Goal: Information Seeking & Learning: Understand process/instructions

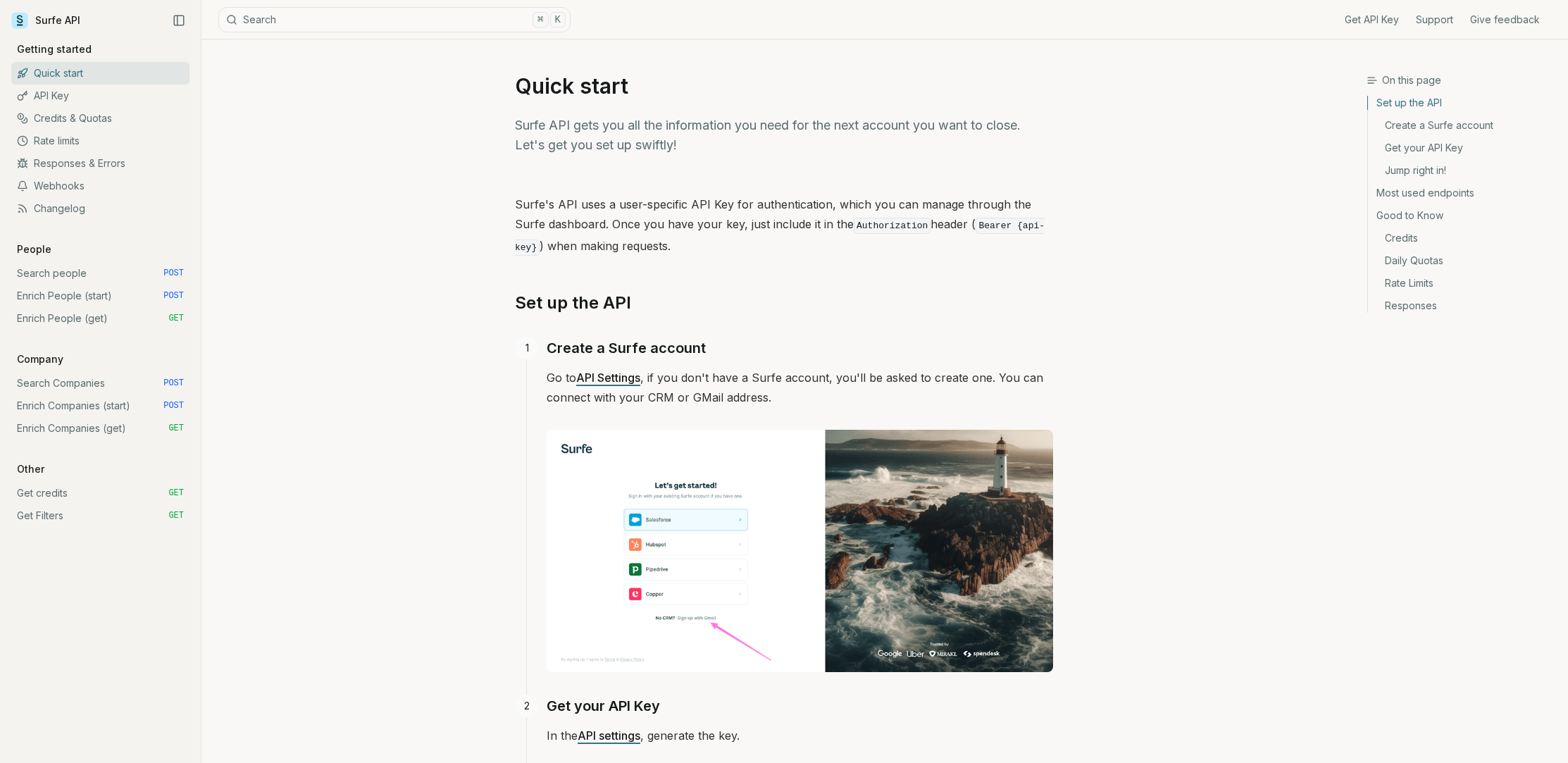
click at [49, 274] on link "Search people POST" at bounding box center [100, 273] width 178 height 22
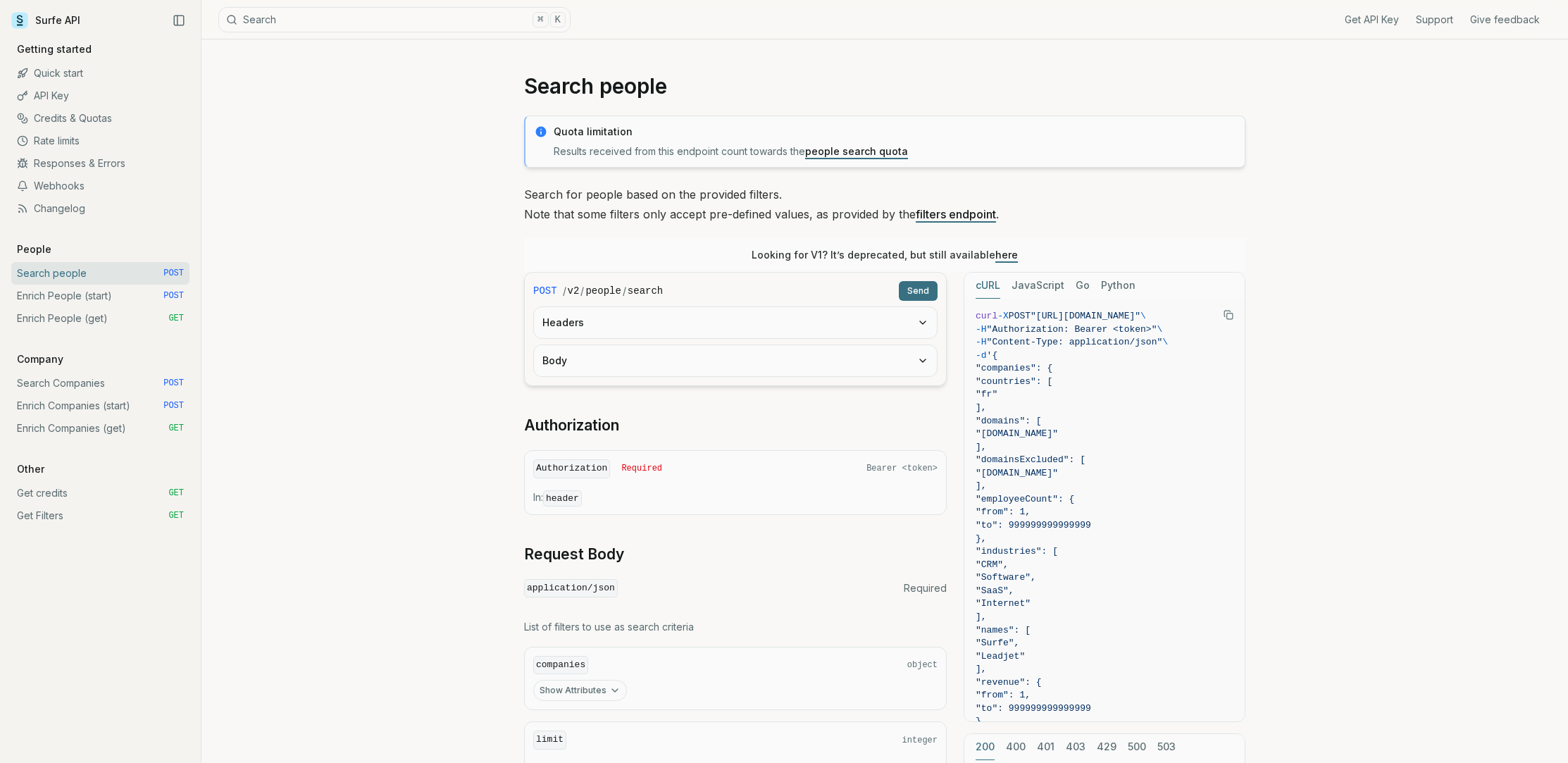
click at [43, 384] on link "Search Companies POST" at bounding box center [100, 383] width 178 height 22
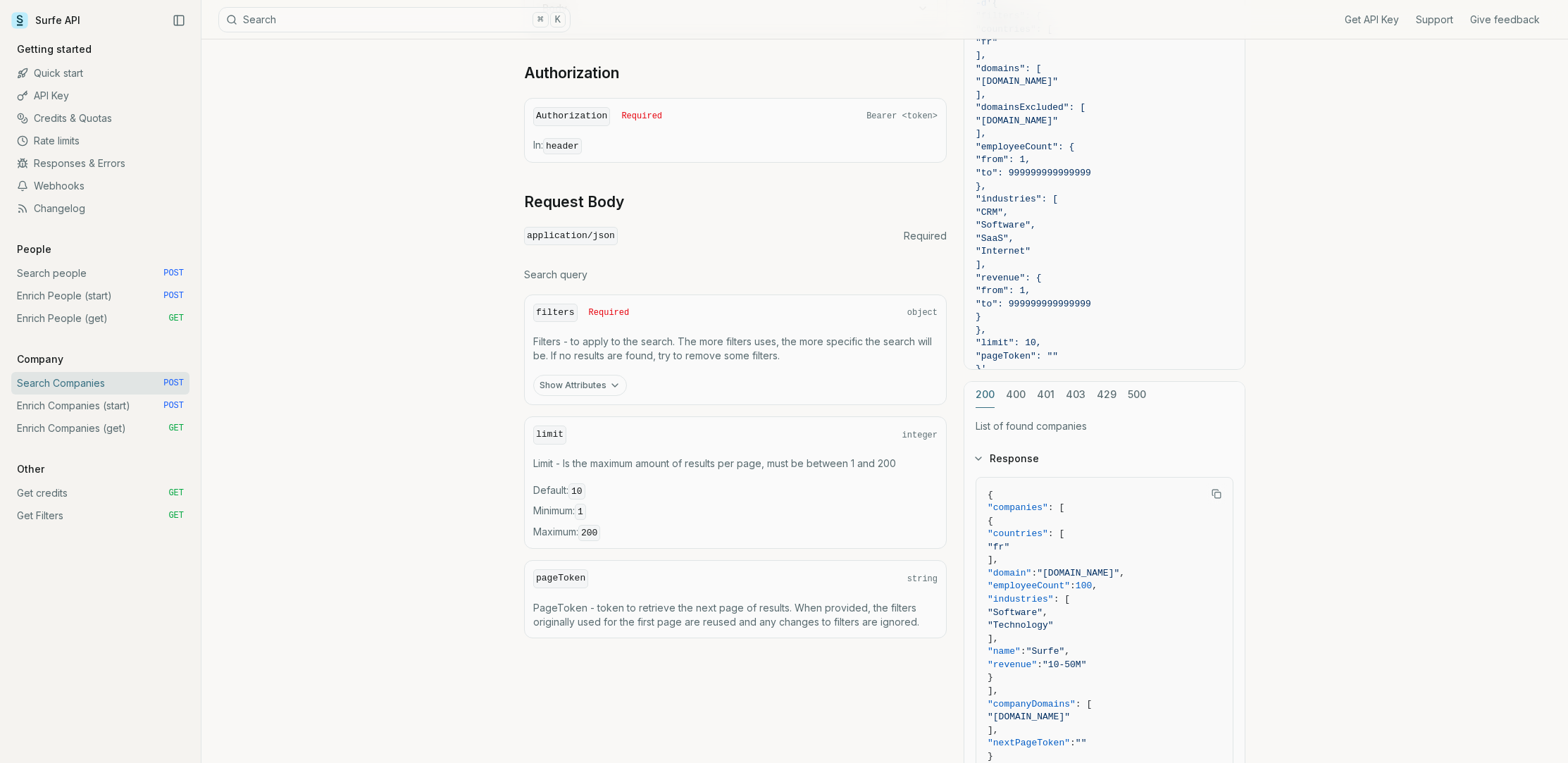
scroll to position [315, 0]
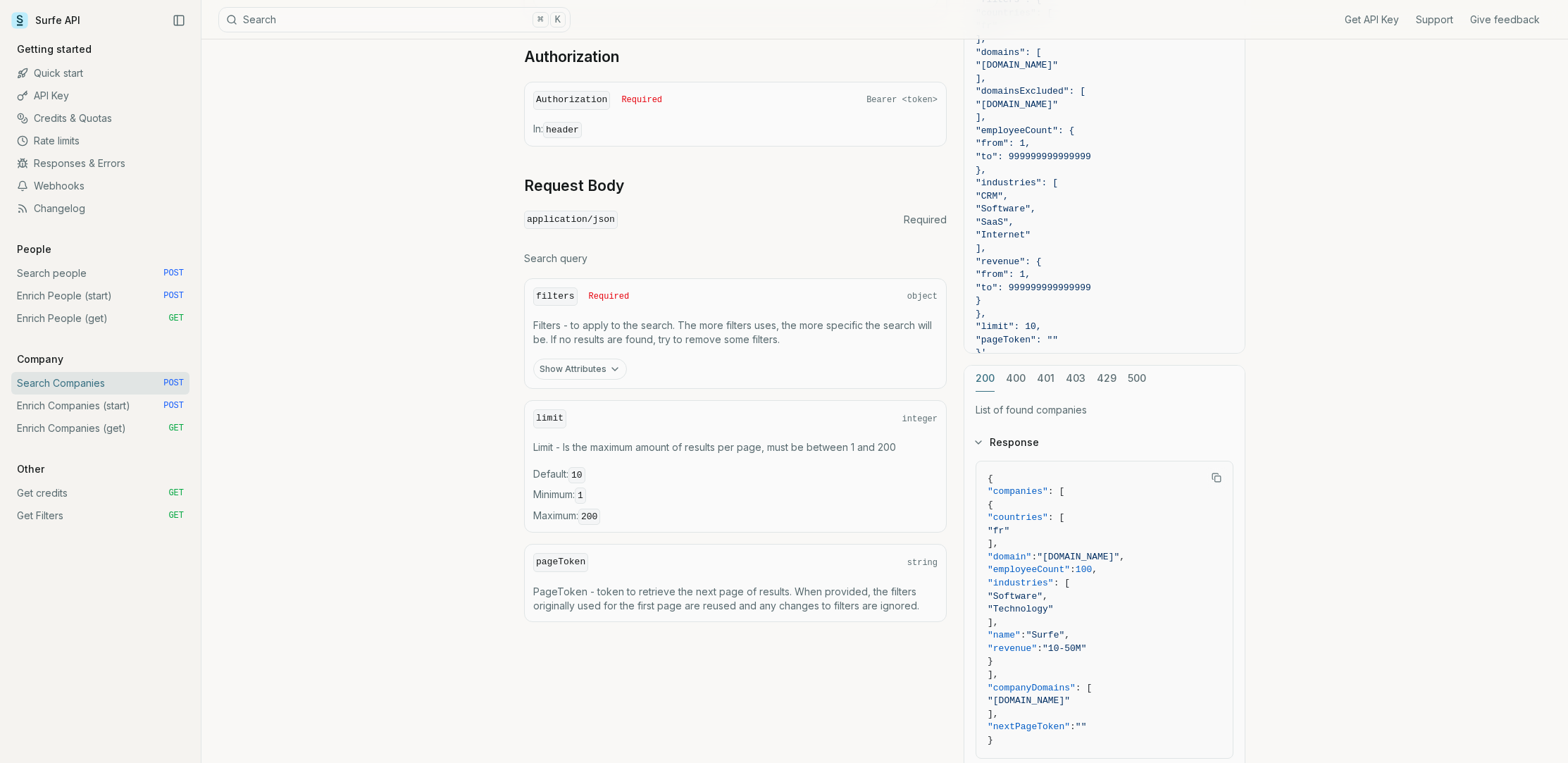
click at [570, 364] on button "Show Attributes" at bounding box center [580, 369] width 94 height 21
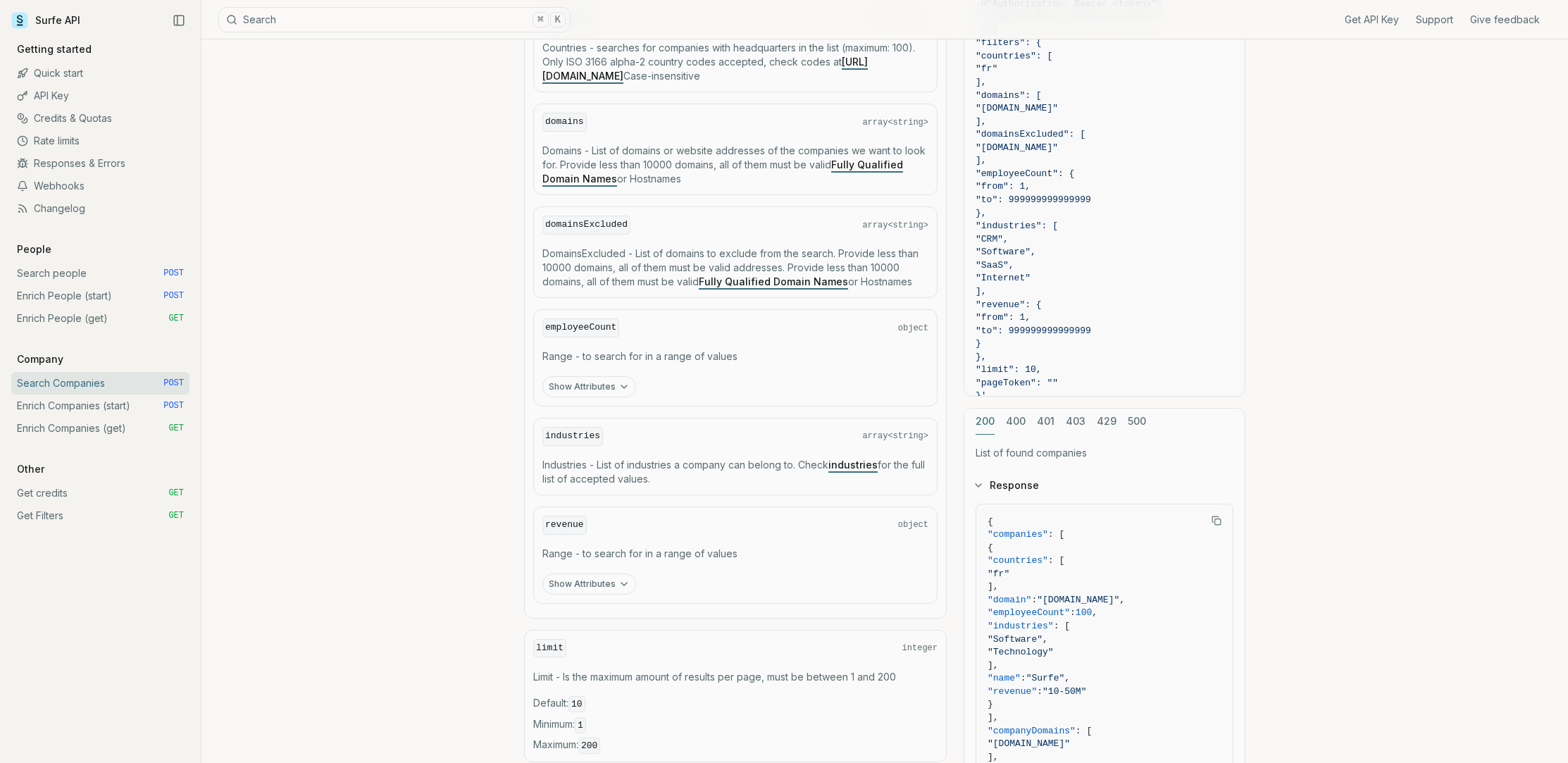
scroll to position [706, 0]
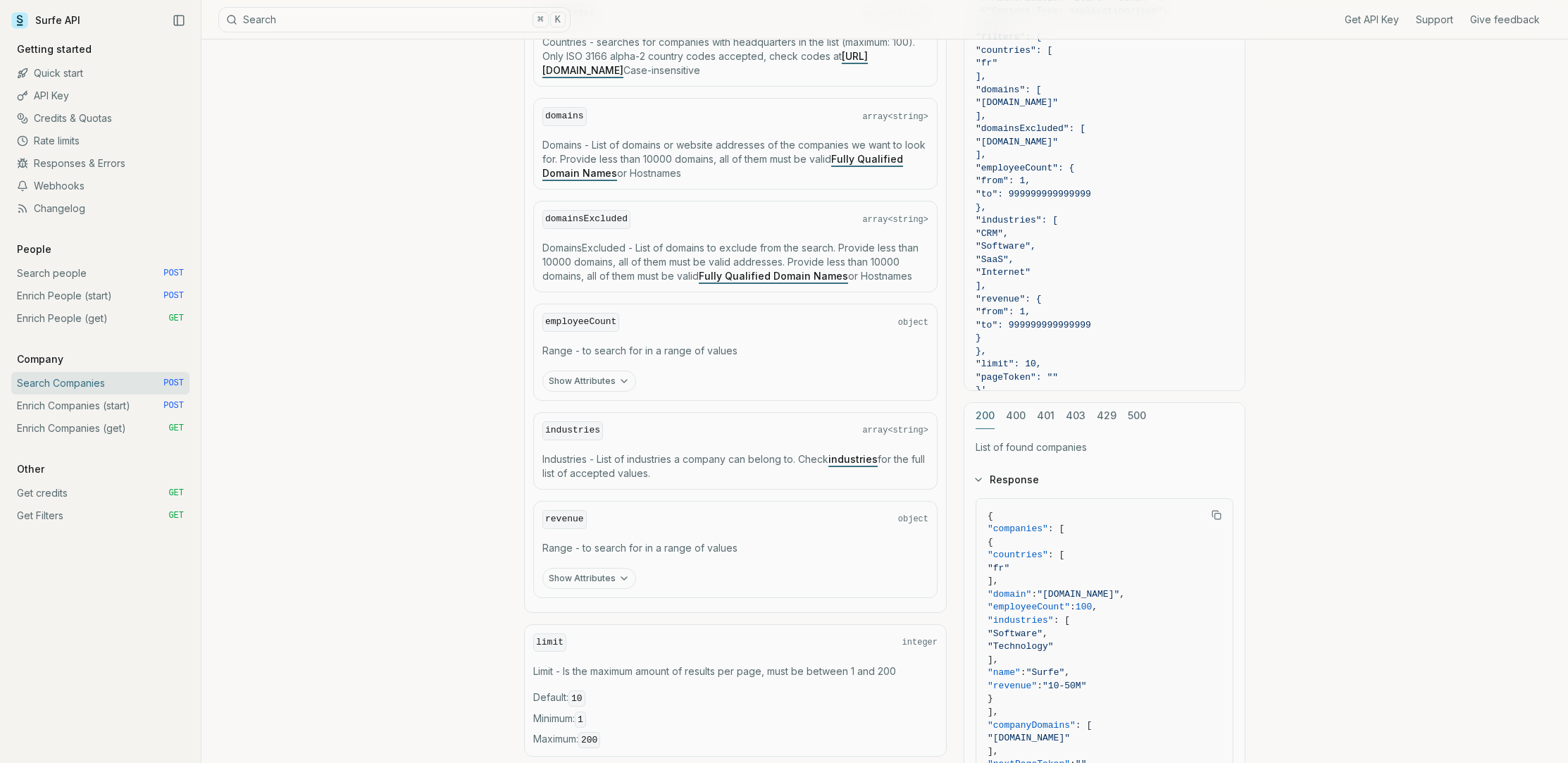
click at [848, 456] on link "industries" at bounding box center [853, 459] width 49 height 12
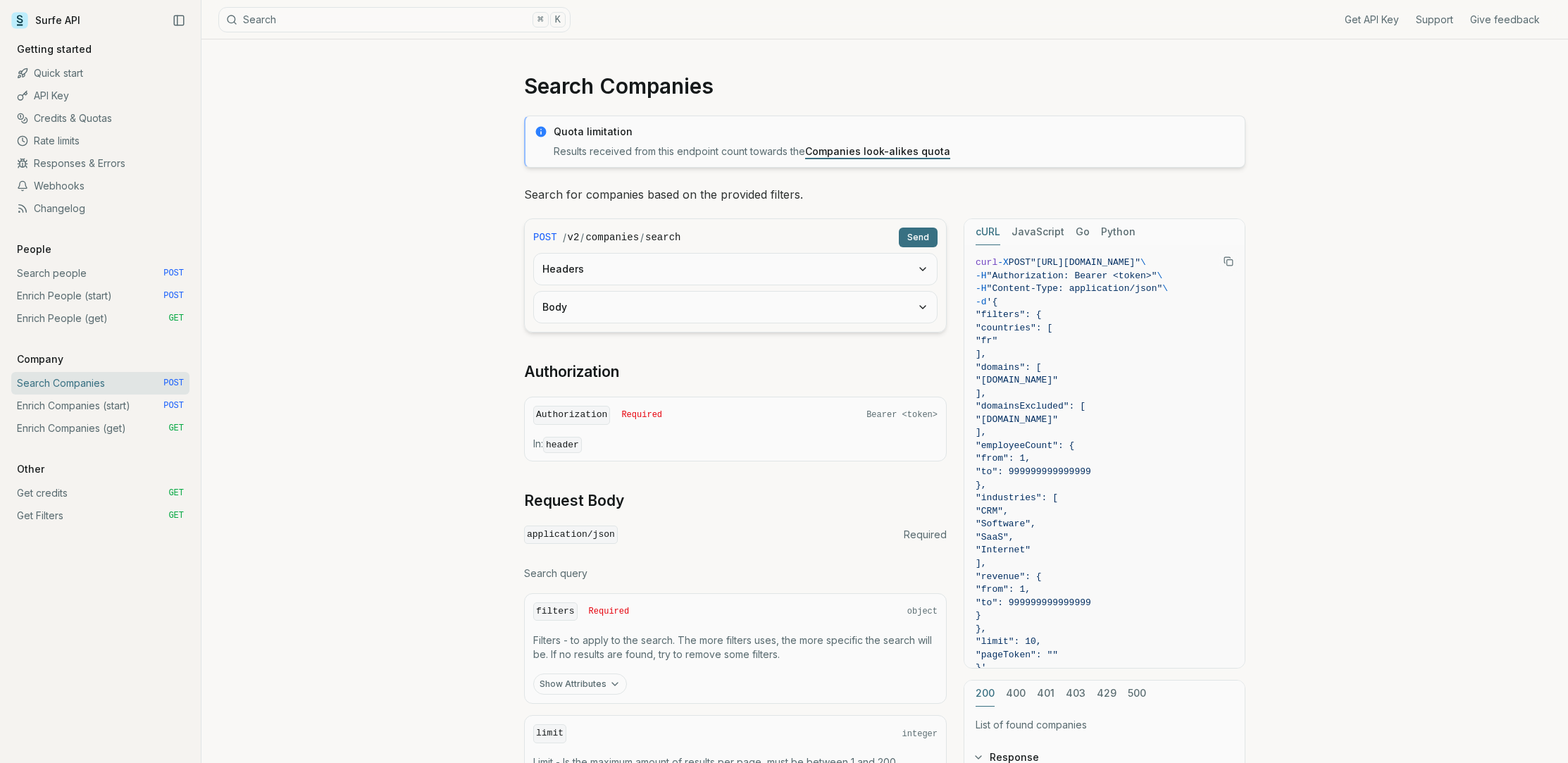
scroll to position [468, 0]
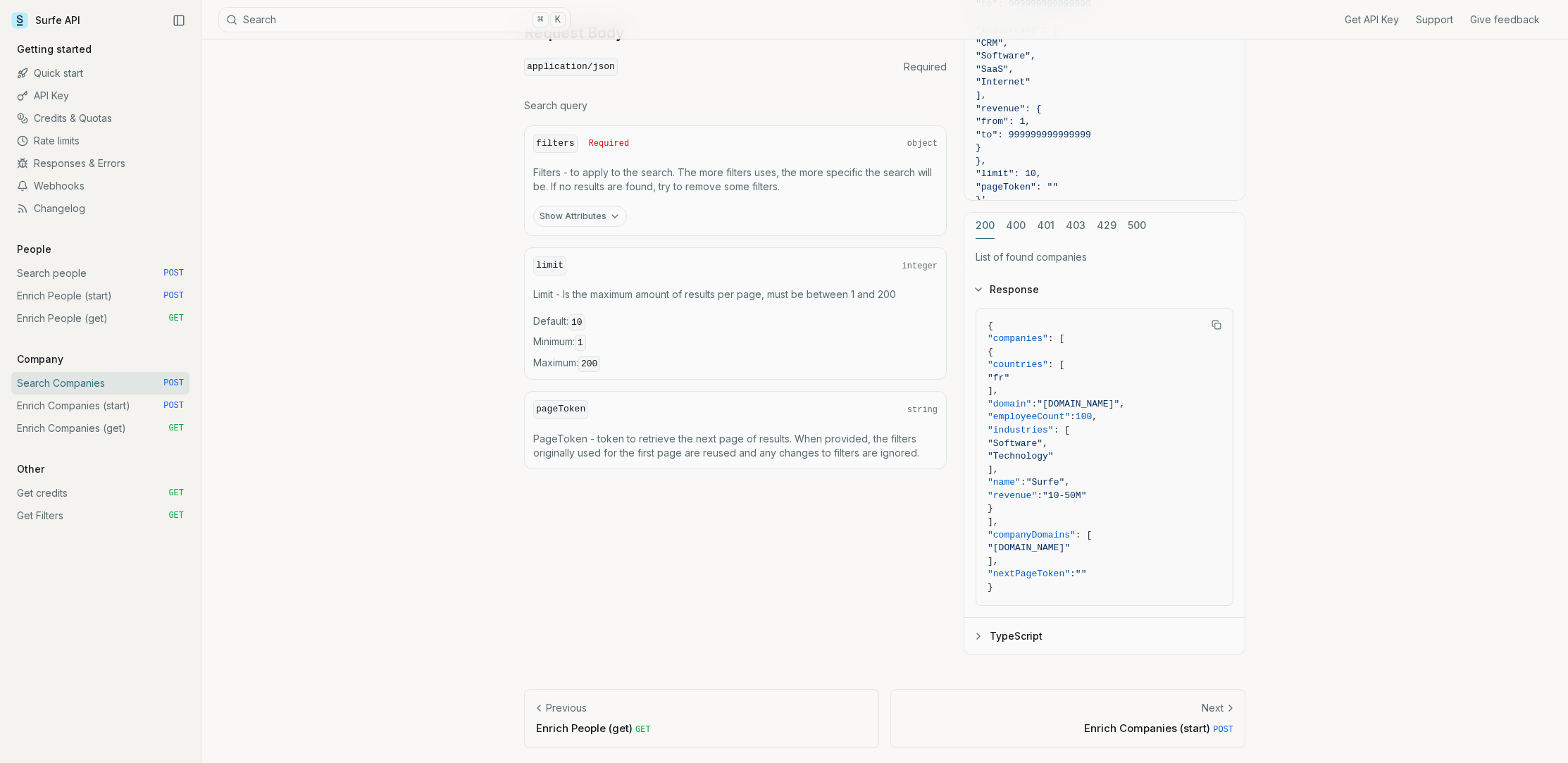
click at [52, 272] on link "Search people POST" at bounding box center [100, 273] width 178 height 22
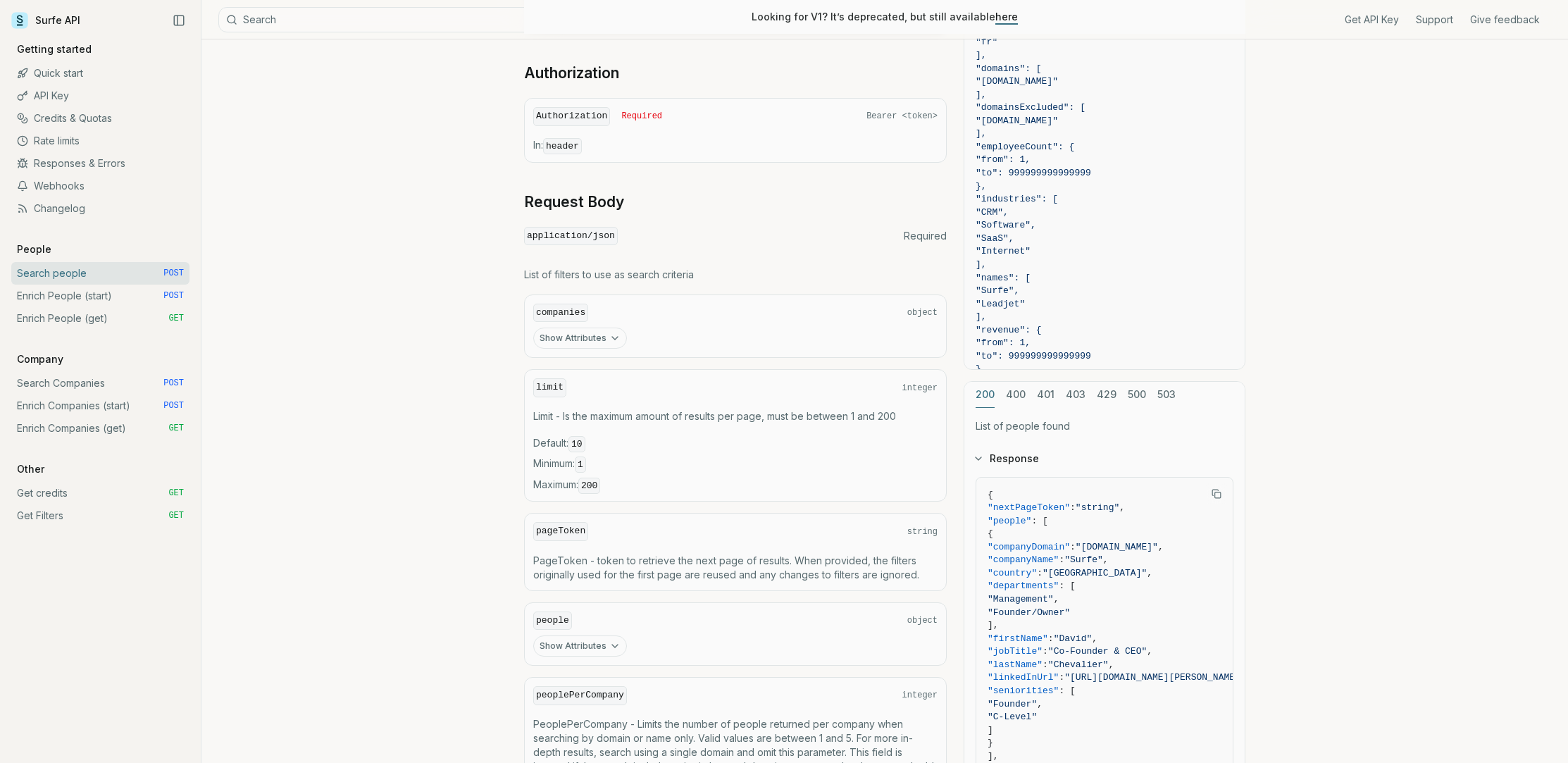
scroll to position [357, 0]
click at [591, 327] on button "Show Attributes" at bounding box center [580, 334] width 94 height 21
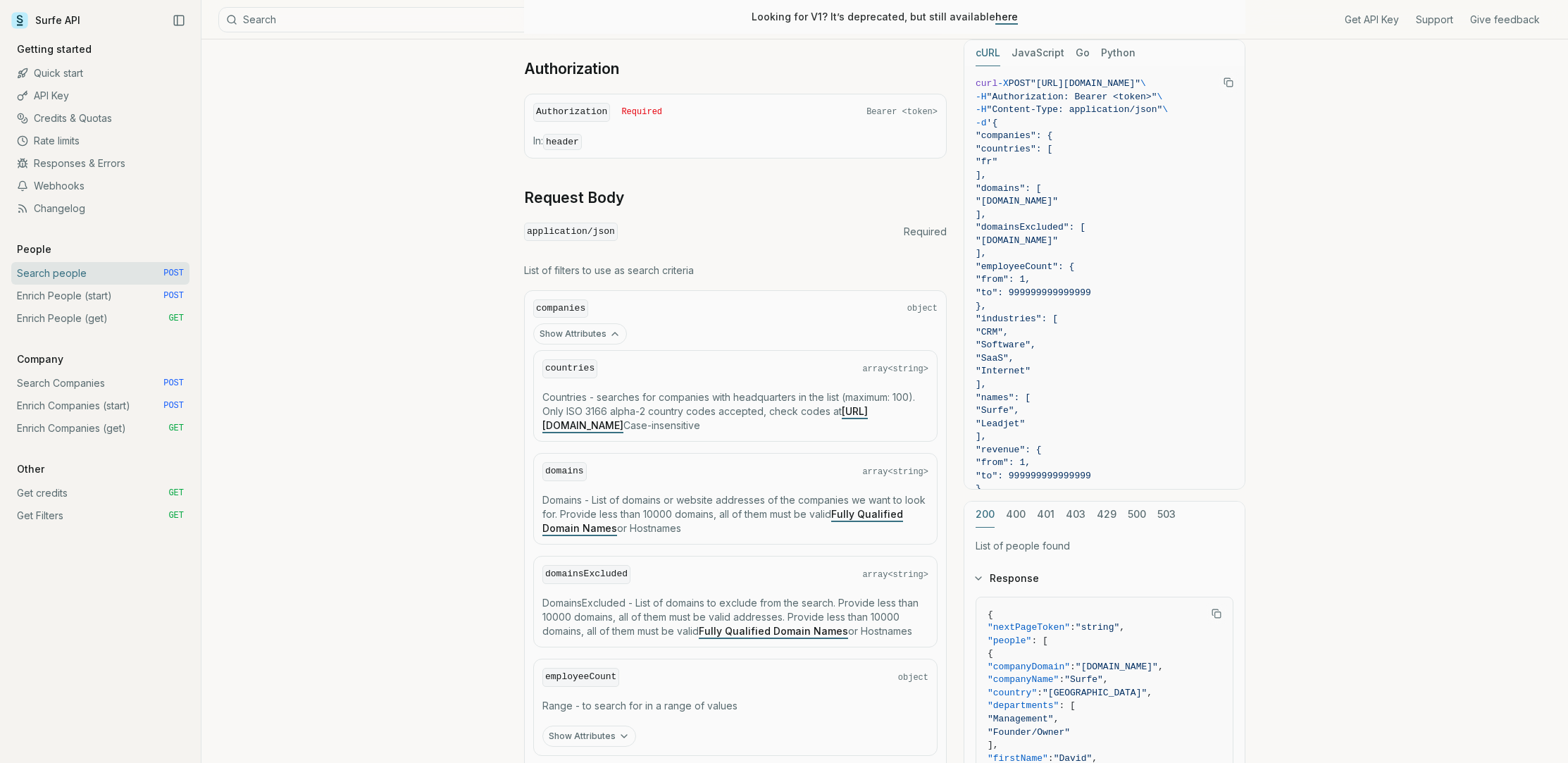
click at [546, 331] on button "Show Attributes" at bounding box center [580, 334] width 94 height 21
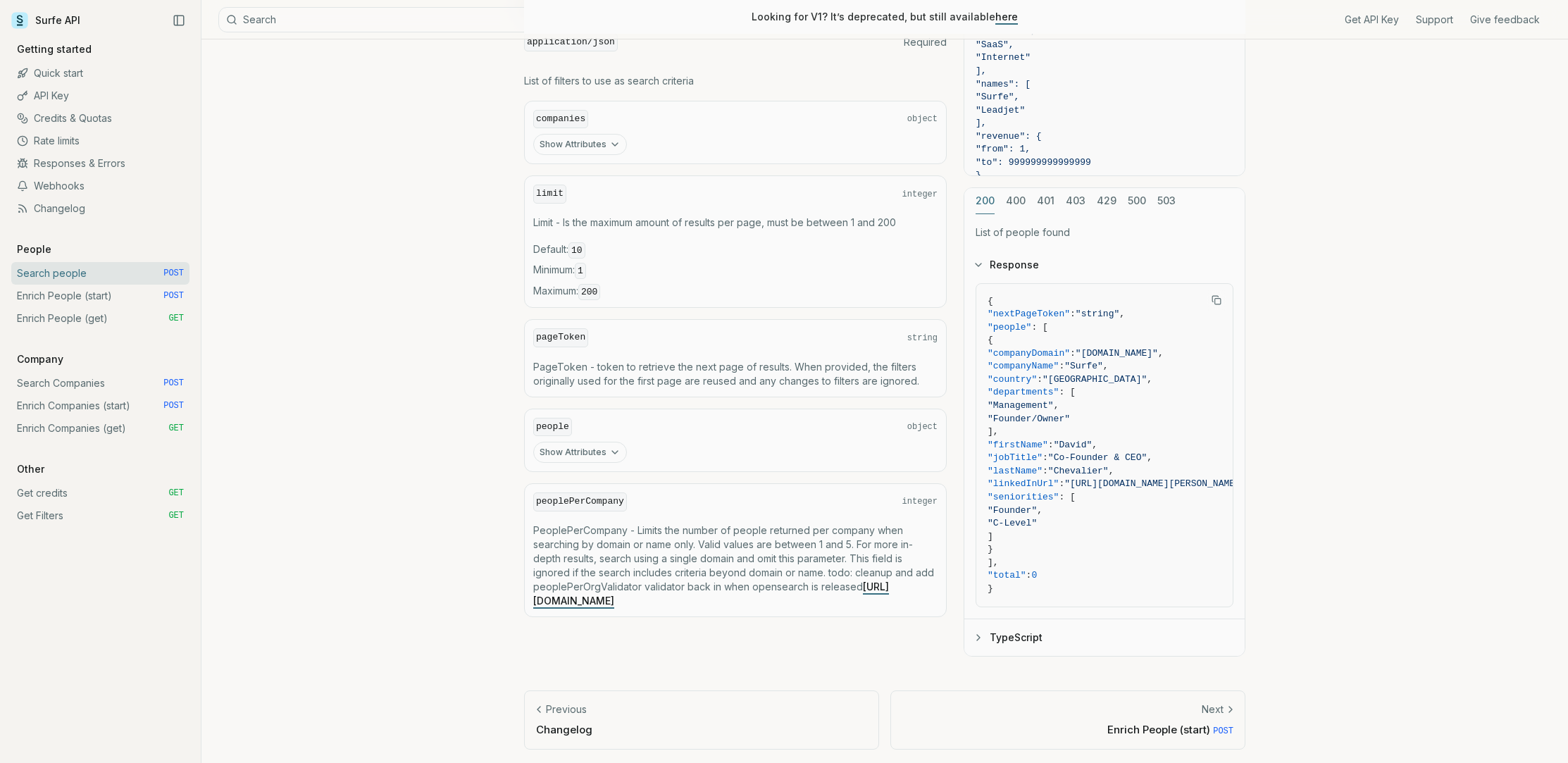
scroll to position [548, 0]
click at [573, 452] on button "Show Attributes" at bounding box center [580, 451] width 94 height 21
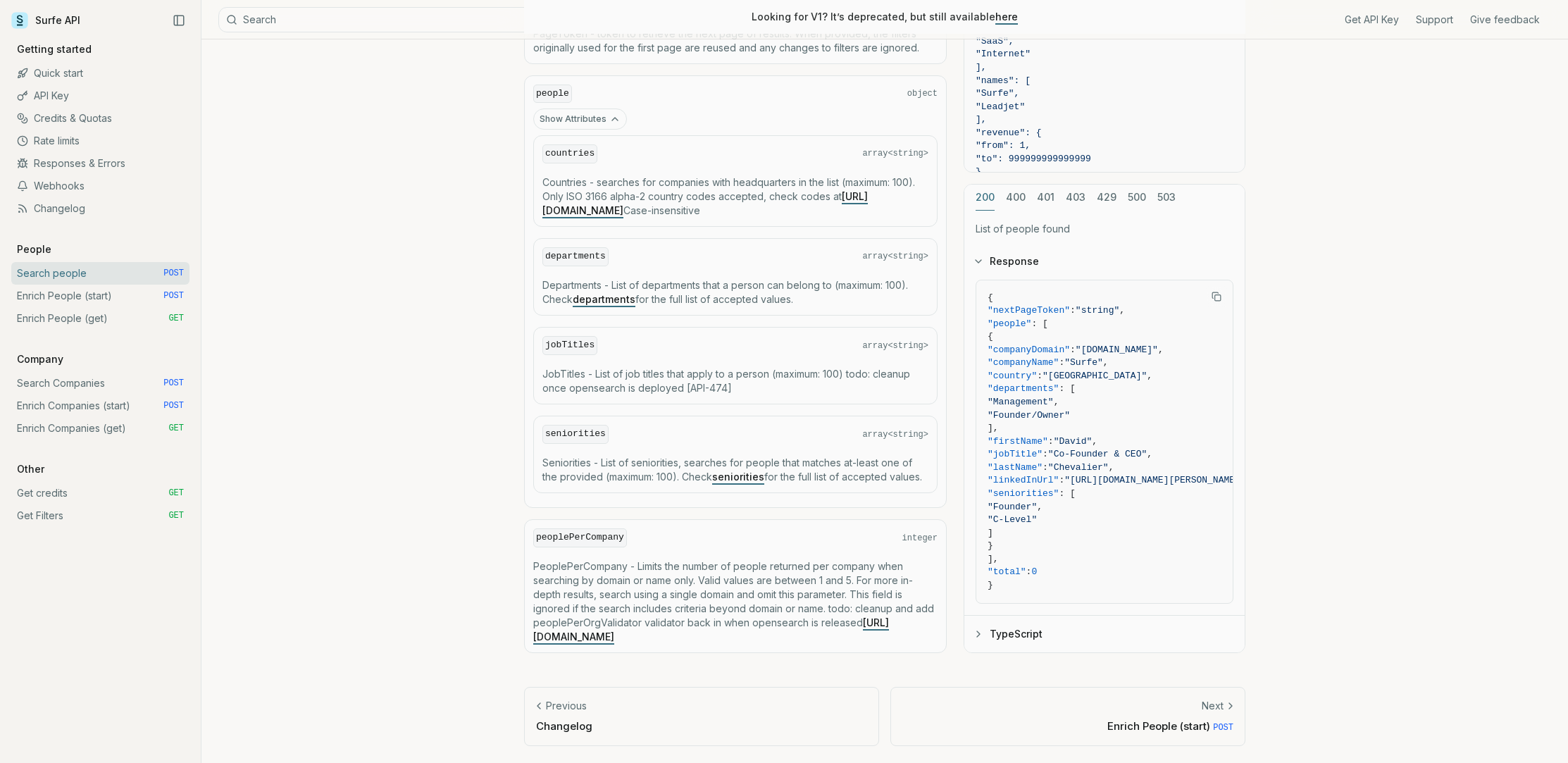
scroll to position [888, 0]
click at [737, 471] on link "seniorities" at bounding box center [739, 476] width 52 height 12
click at [607, 293] on link "departments" at bounding box center [604, 299] width 63 height 12
